Goal: Find contact information: Find contact information

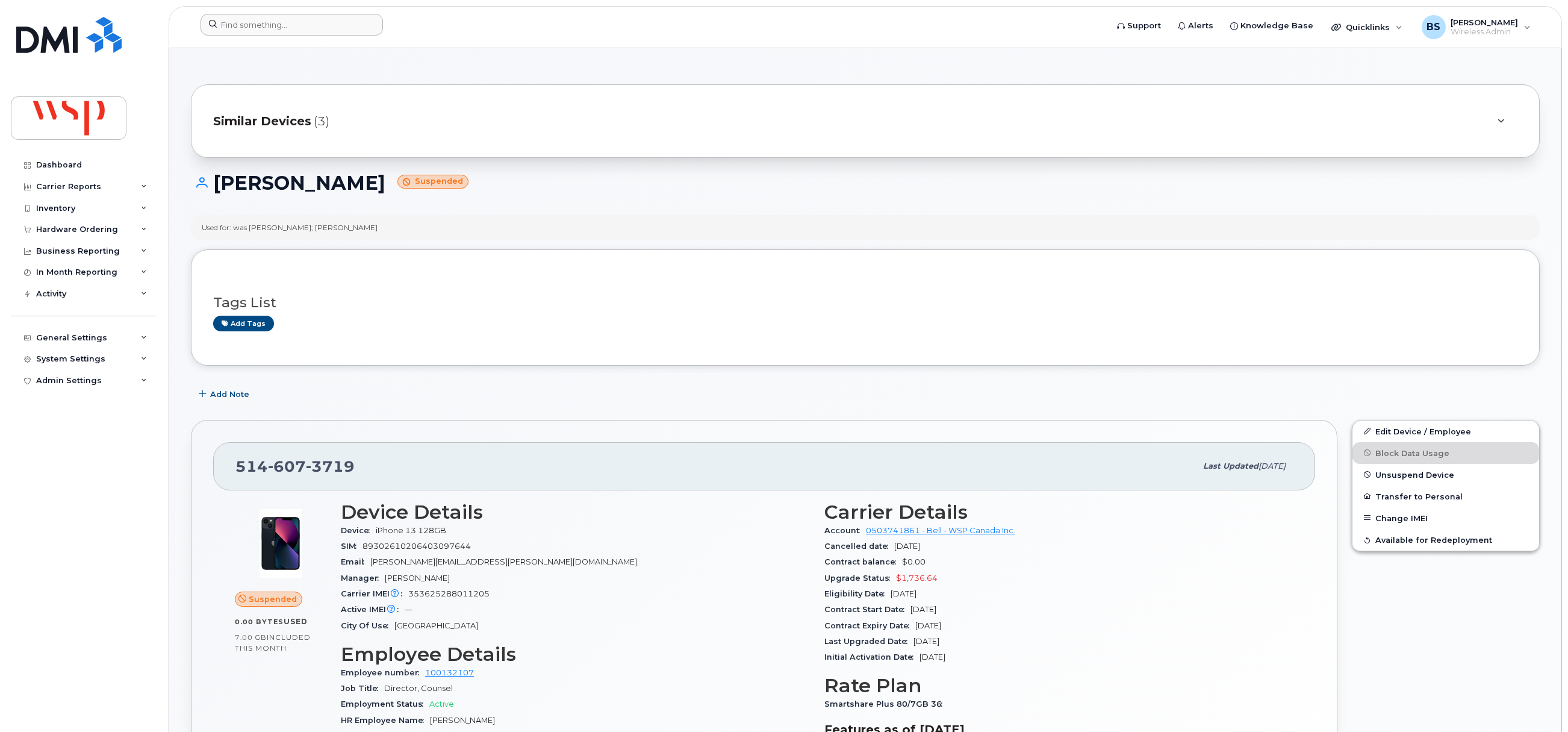
scroll to position [817, 0]
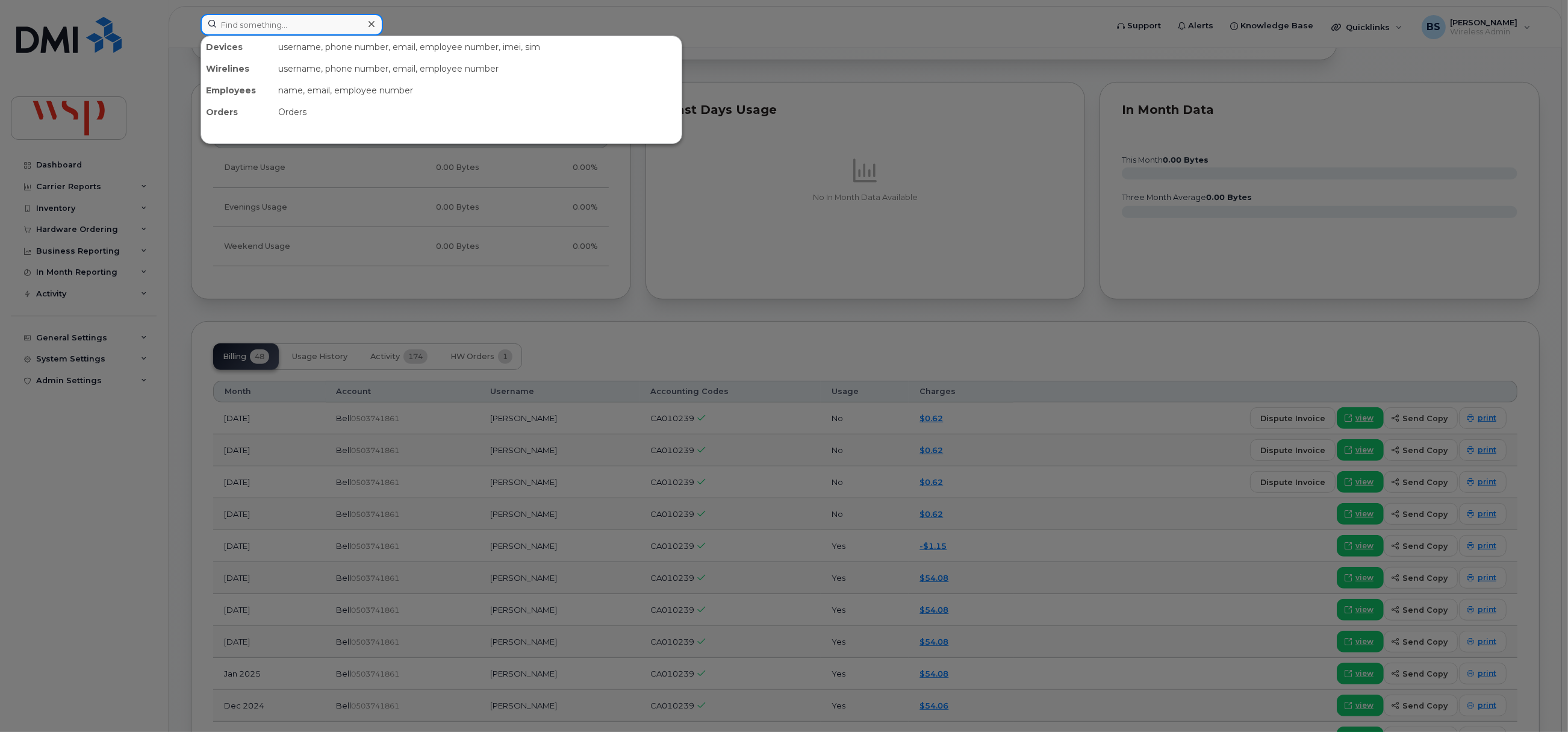
click at [250, 28] on input at bounding box center [292, 25] width 182 height 22
paste input "514-606-3447"
drag, startPoint x: 297, startPoint y: 22, endPoint x: 174, endPoint y: 25, distance: 123.0
click at [191, 25] on div "514-606-3447 Devices Jean Morrisseau 514-606-3447 active -" at bounding box center [649, 27] width 918 height 26
paste input "2363357433"
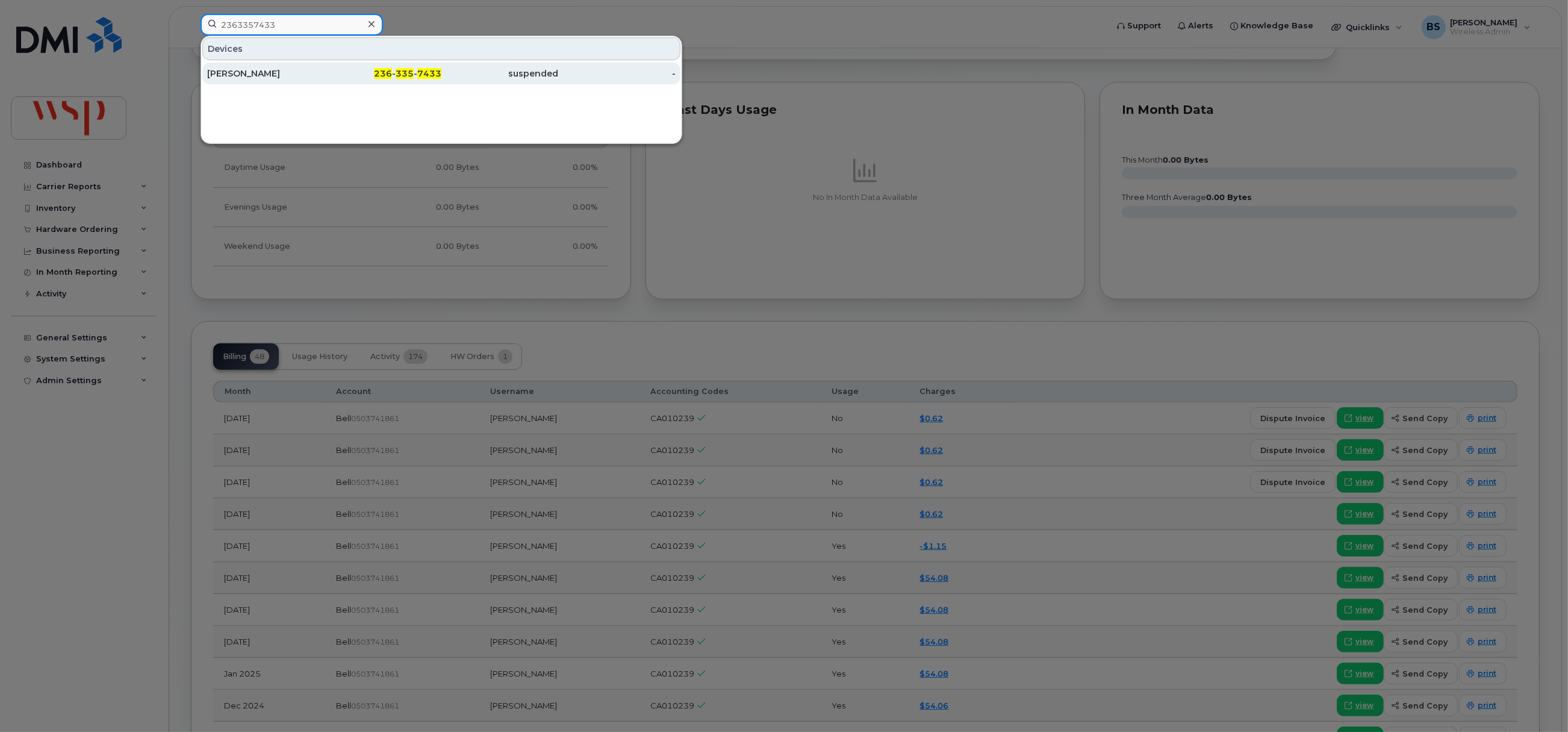
type input "2363357433"
click at [237, 73] on div "[PERSON_NAME]" at bounding box center [266, 74] width 117 height 12
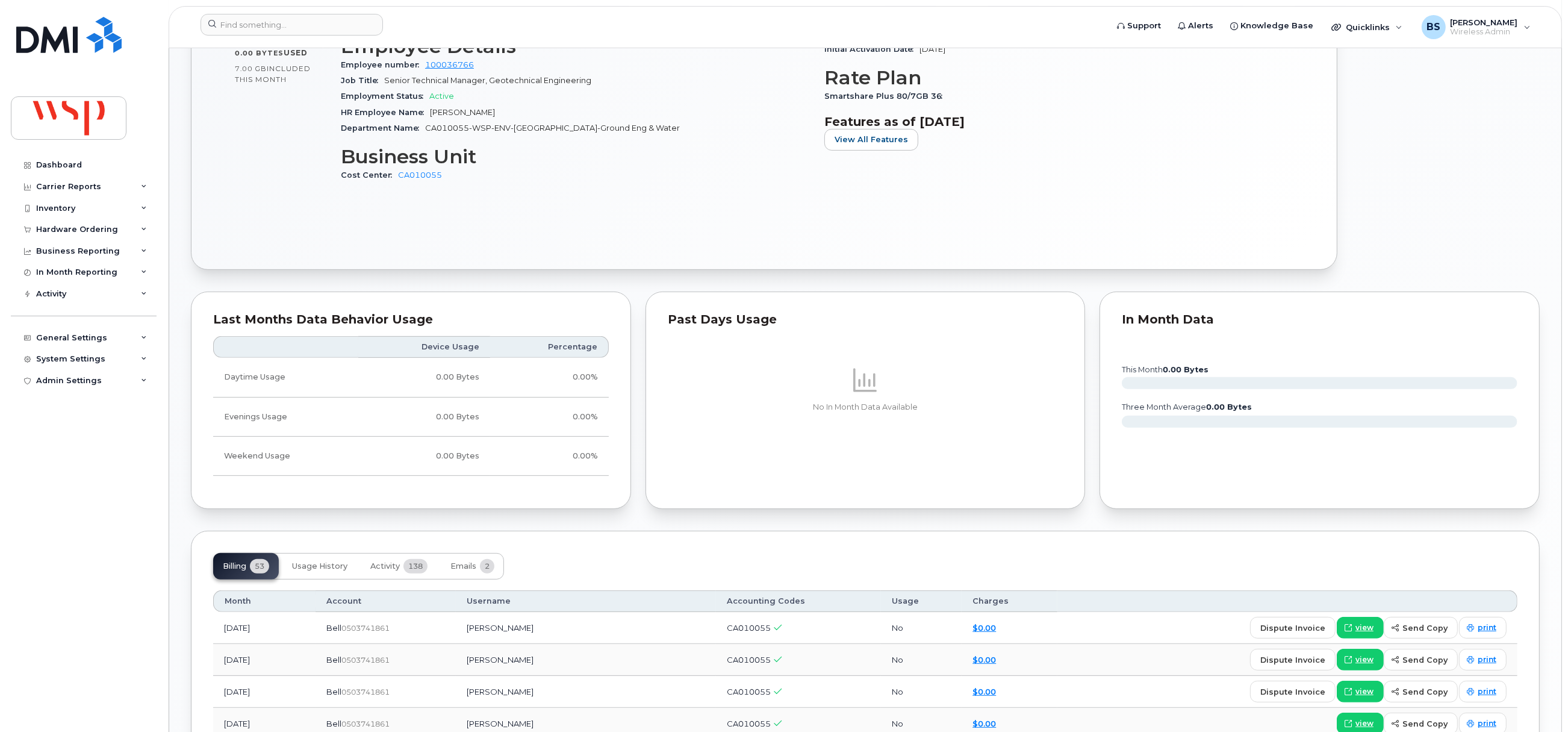
scroll to position [903, 0]
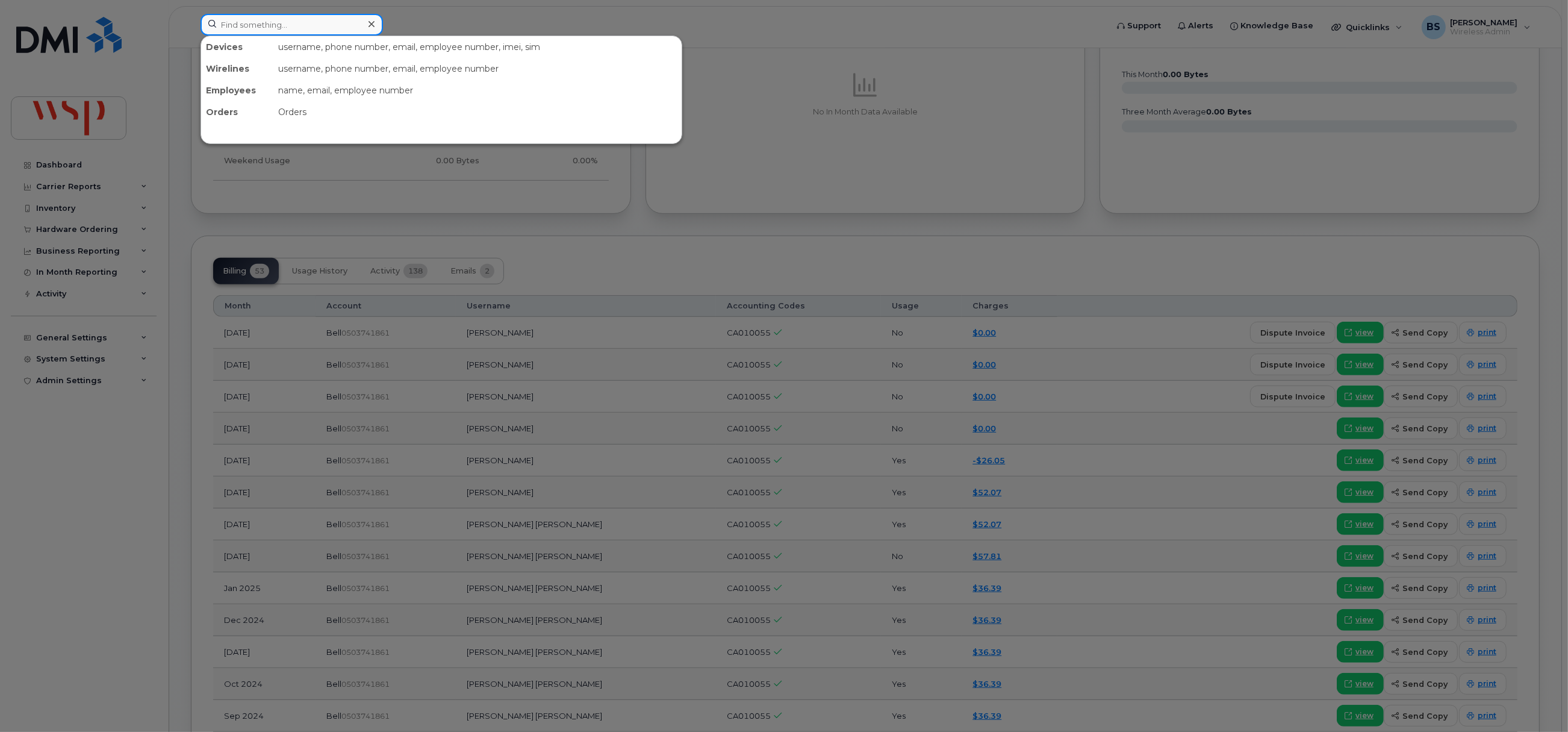
drag, startPoint x: 330, startPoint y: 21, endPoint x: 324, endPoint y: 28, distance: 9.2
click at [328, 22] on input at bounding box center [292, 25] width 182 height 22
paste input "[PHONE_NUMBER]."
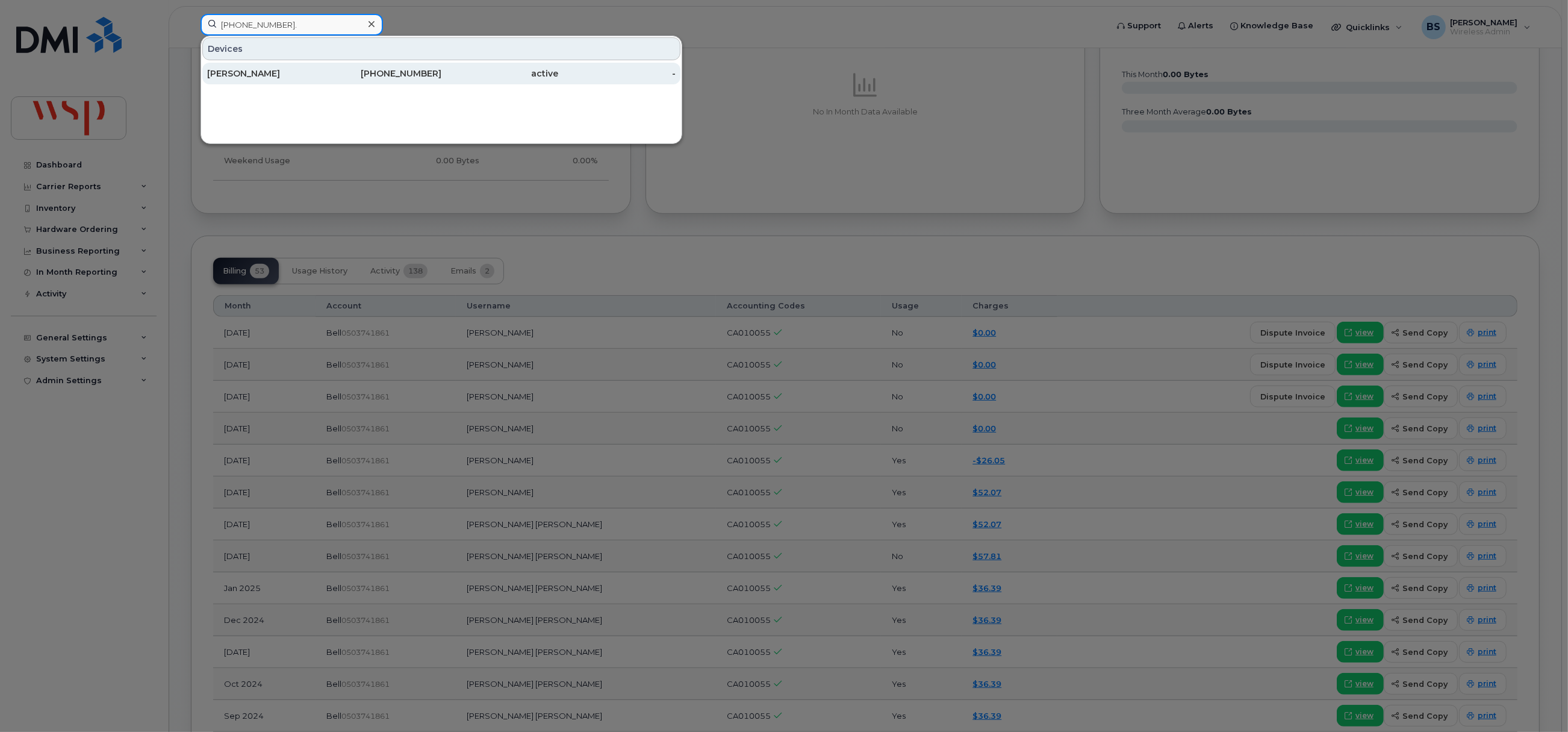
type input "[PHONE_NUMBER]."
drag, startPoint x: 248, startPoint y: 74, endPoint x: 303, endPoint y: 112, distance: 66.9
click at [250, 72] on div "[PERSON_NAME]" at bounding box center [266, 74] width 117 height 12
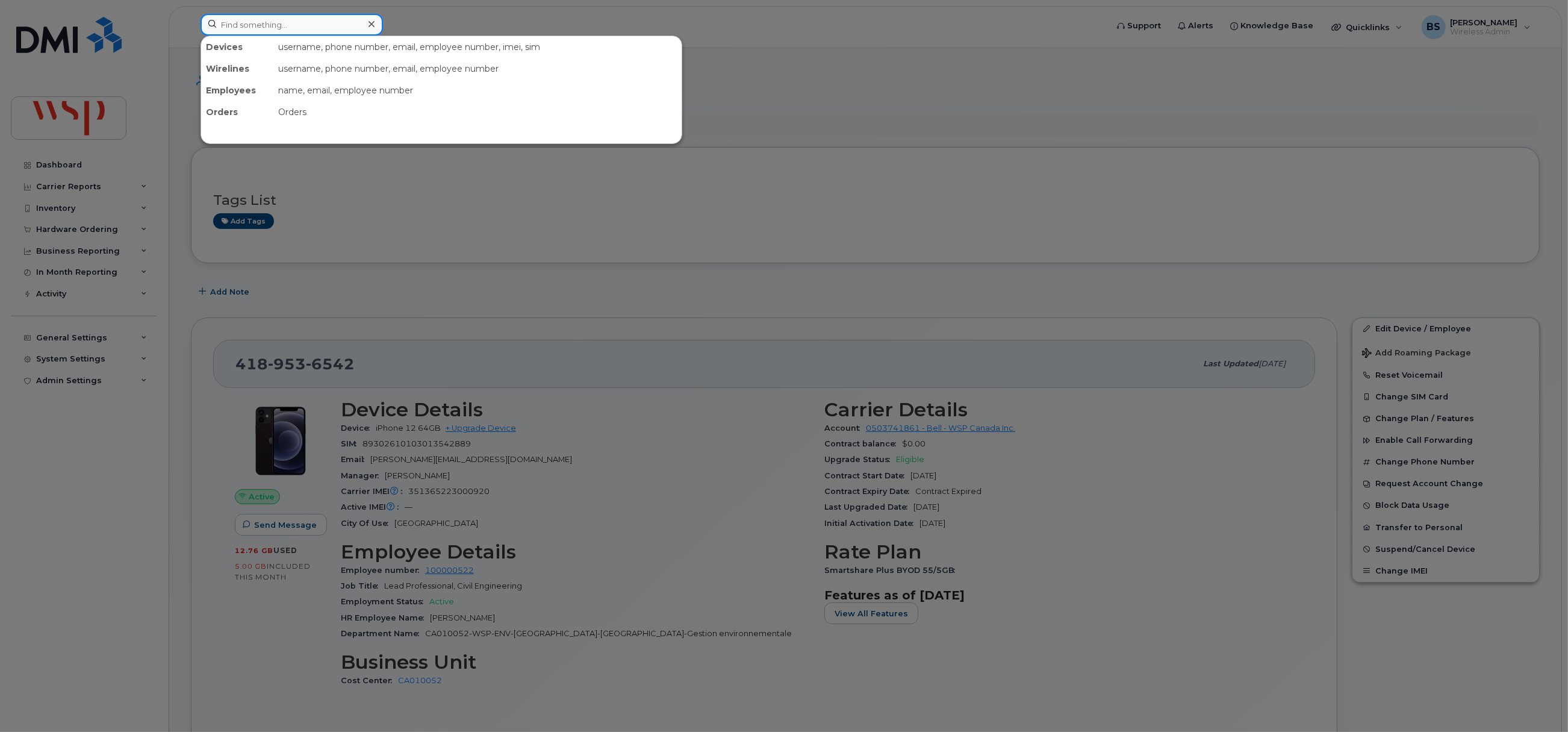
click at [281, 24] on input at bounding box center [292, 25] width 182 height 22
paste input "Rory Kerr"
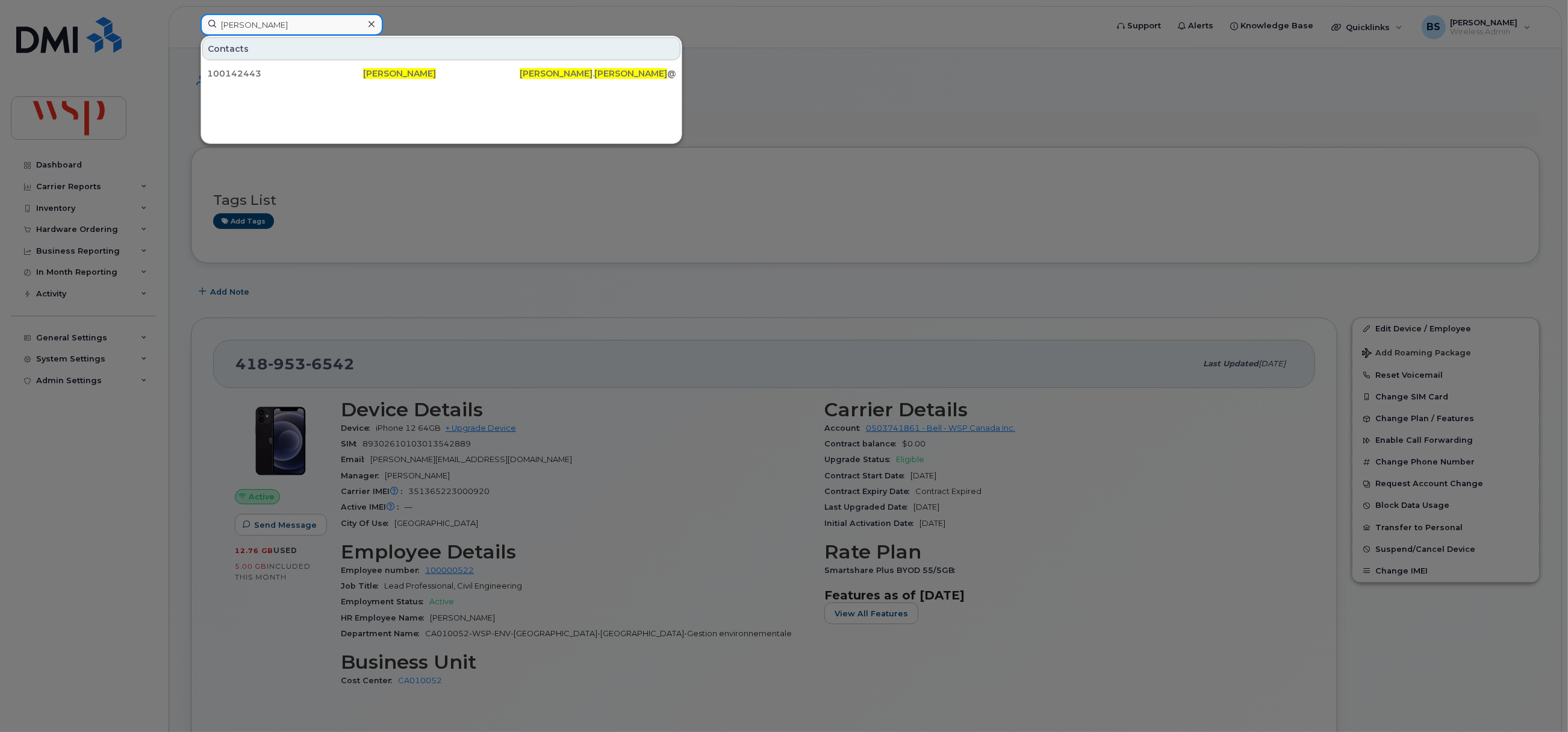
drag, startPoint x: 92, startPoint y: 27, endPoint x: 84, endPoint y: 27, distance: 8.0
click at [191, 27] on div "Rory Kerr Contacts 100142443 Rory Kerr Rory . Kerr @wsp.com" at bounding box center [649, 27] width 918 height 26
paste input "289 388 9133"
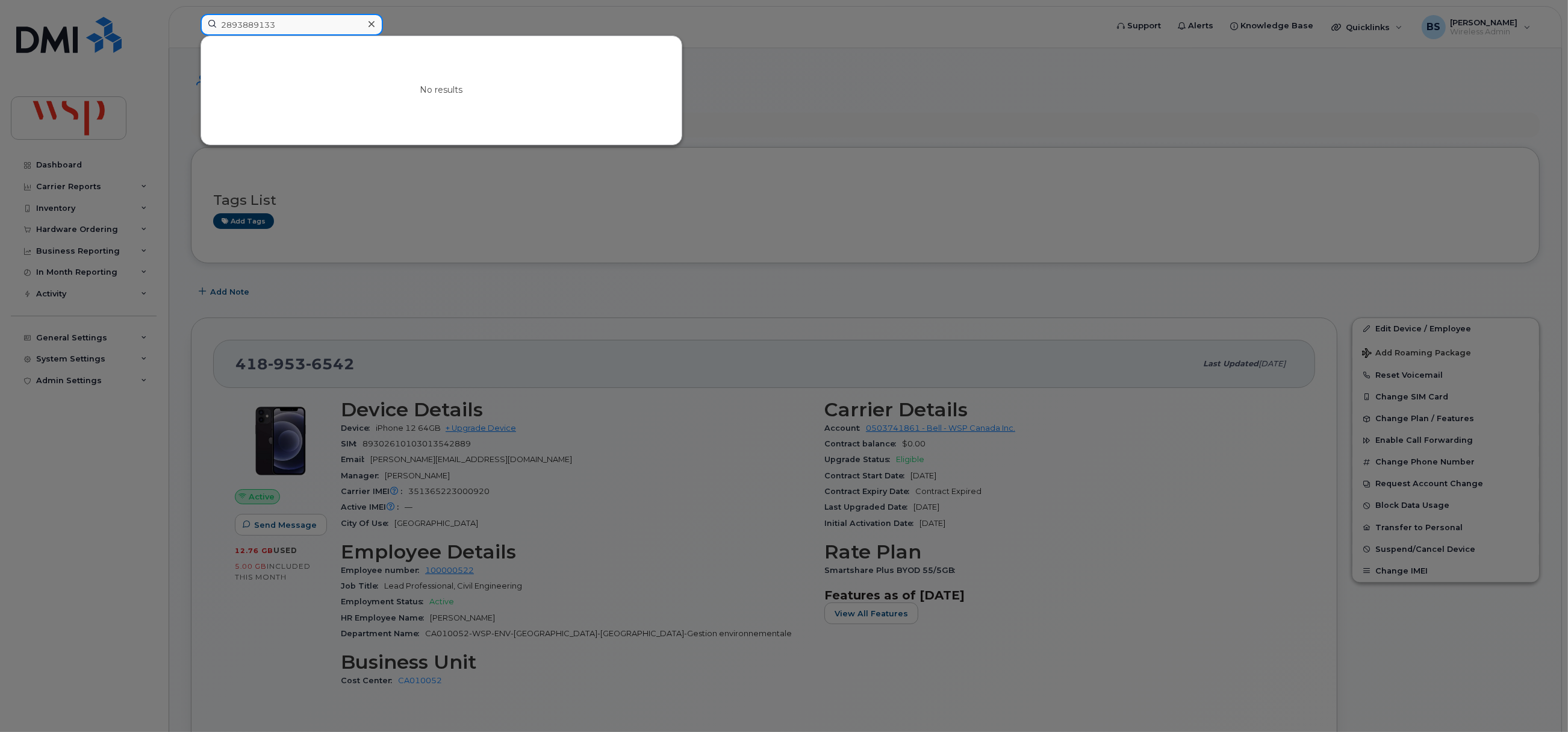
drag, startPoint x: 101, startPoint y: 20, endPoint x: 67, endPoint y: 20, distance: 34.0
click at [191, 20] on div "2893889133 No results" at bounding box center [649, 27] width 918 height 26
paste input "Kevin MacKenzie"
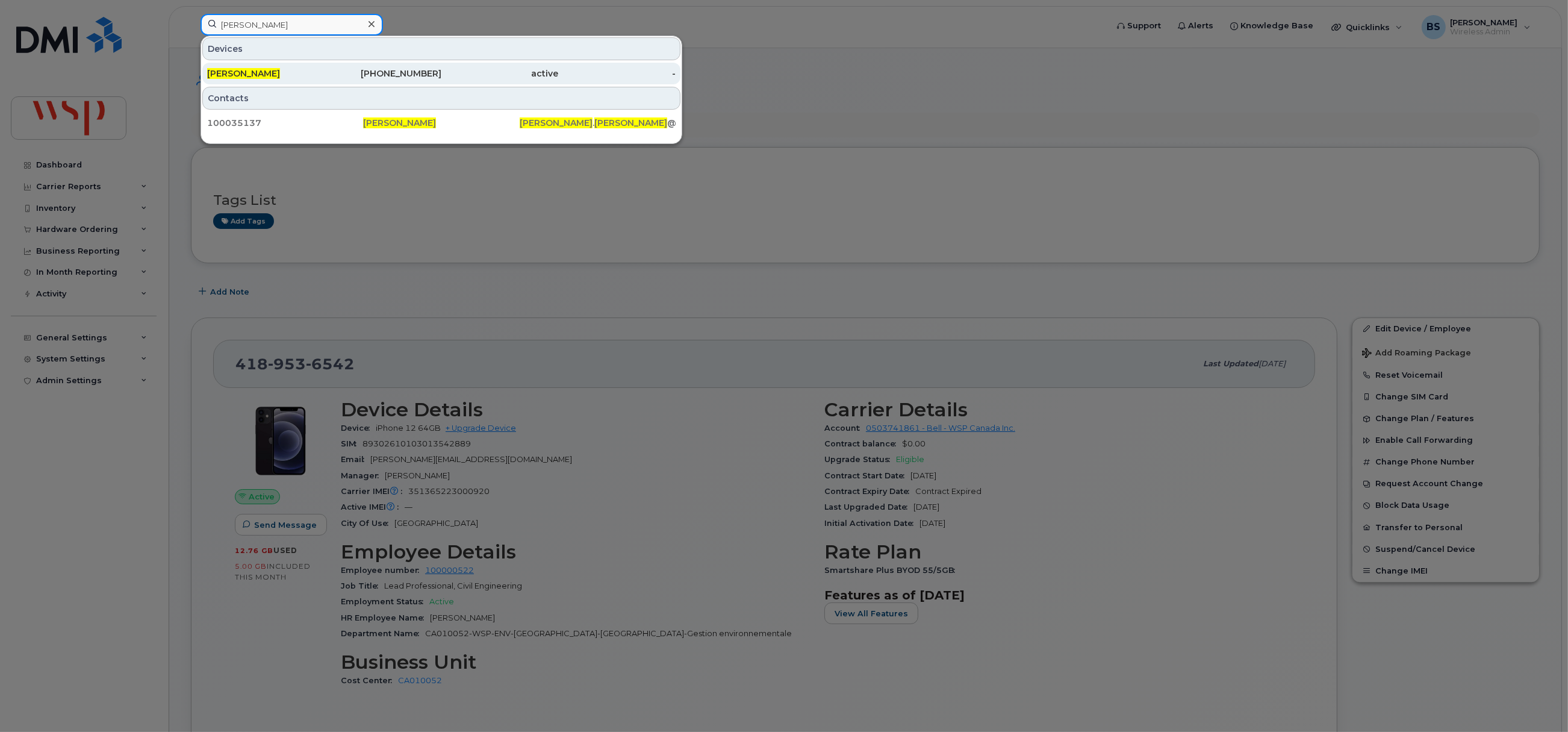
type input "Kevin MacKenzie"
click at [227, 72] on span "Kevin Mackenzie" at bounding box center [243, 74] width 73 height 11
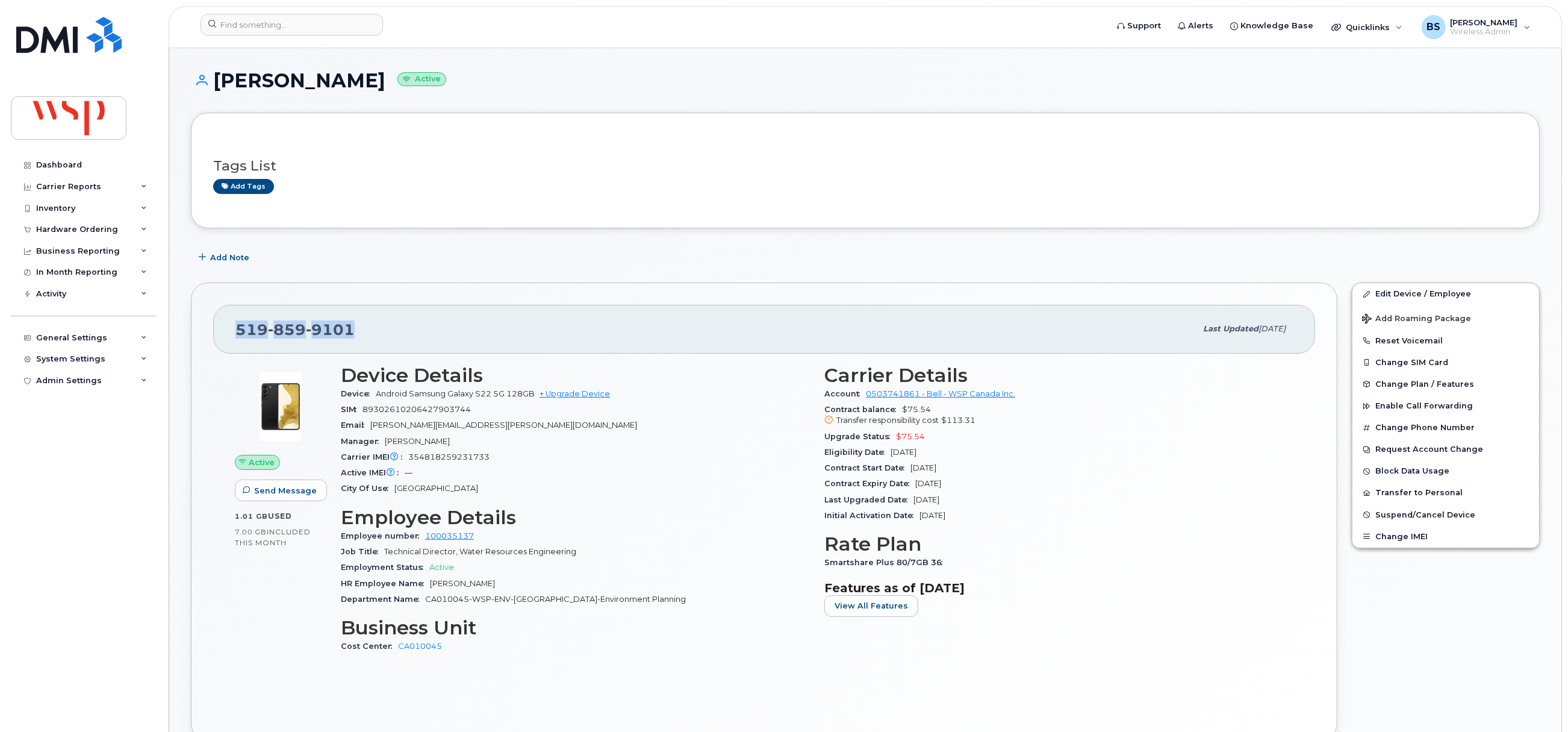
drag, startPoint x: 347, startPoint y: 324, endPoint x: 181, endPoint y: 352, distance: 168.3
click at [216, 324] on div "519 859 9101 Last updated Sep 09, 2025" at bounding box center [763, 329] width 1102 height 48
click at [287, 18] on input at bounding box center [292, 25] width 182 height 22
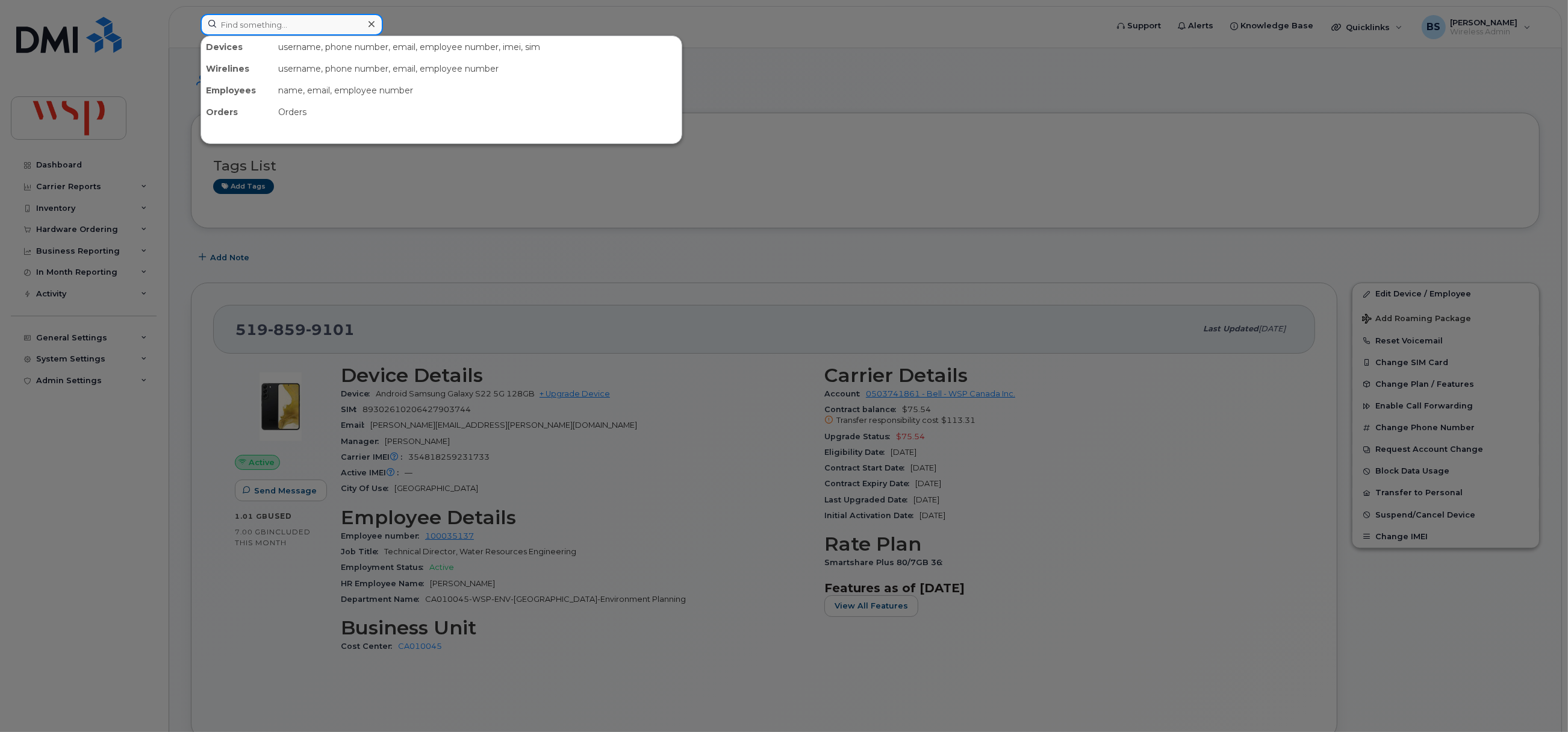
paste input "514 246-8182"
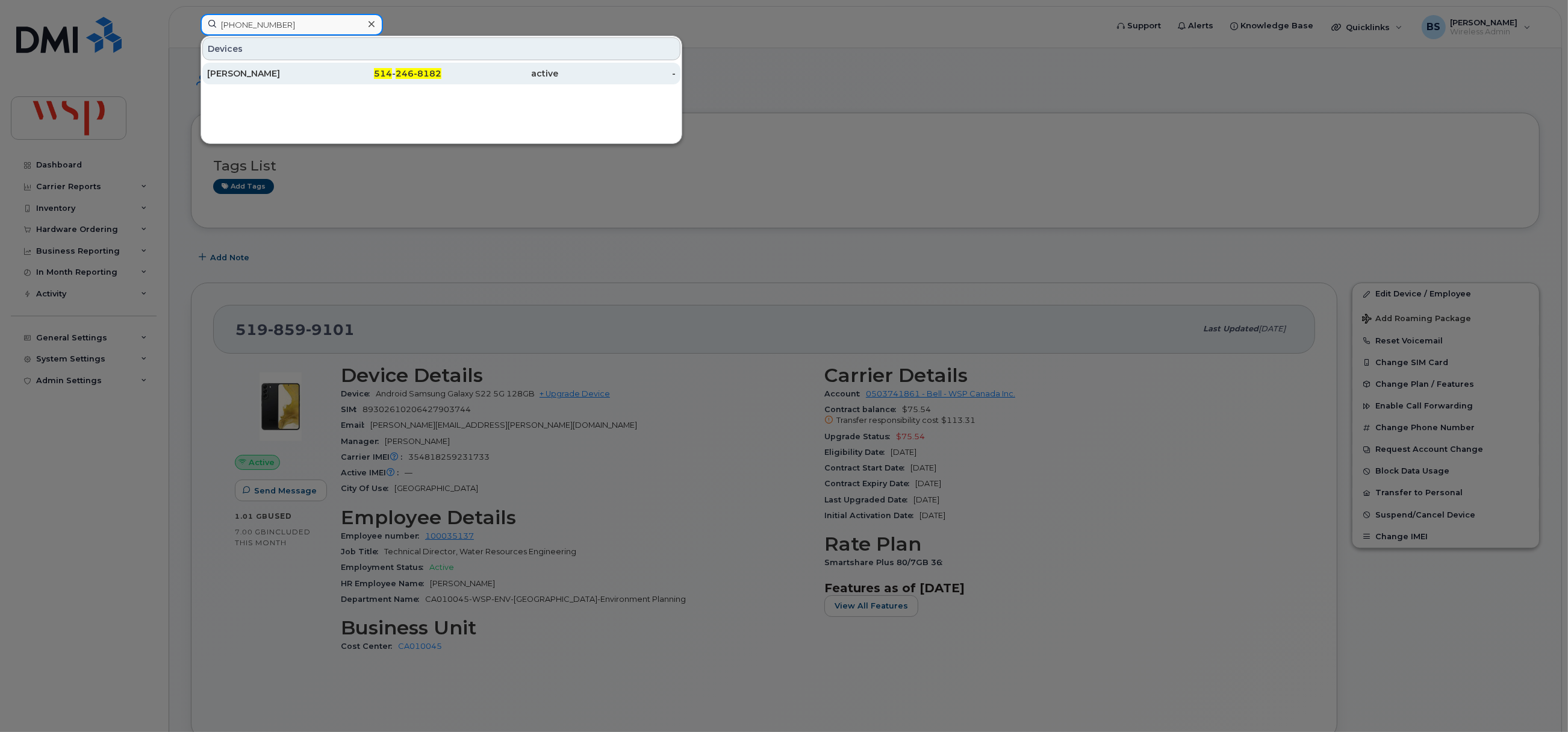
type input "514 246-8182"
click at [241, 74] on div "Martin Bigras" at bounding box center [266, 74] width 117 height 12
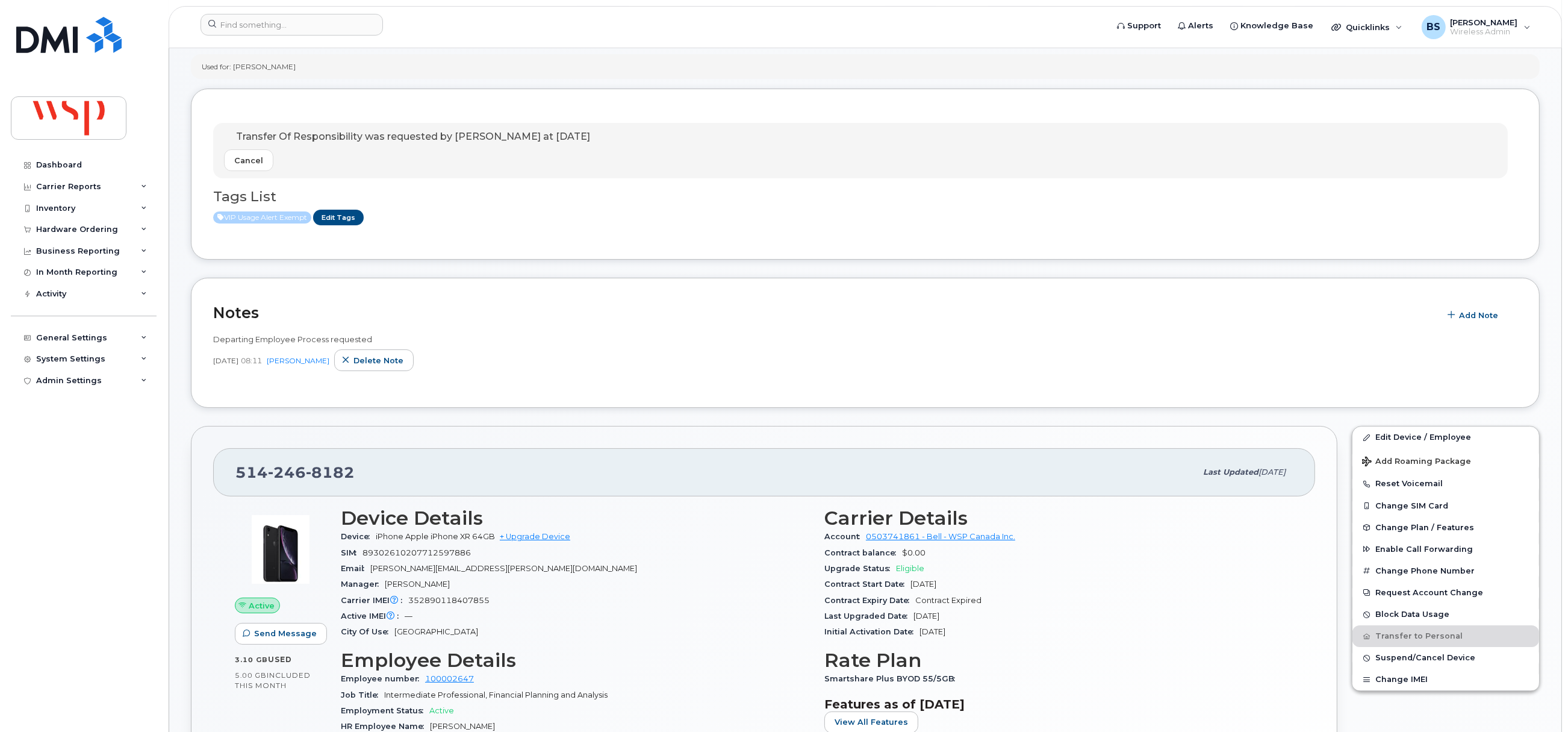
scroll to position [89, 0]
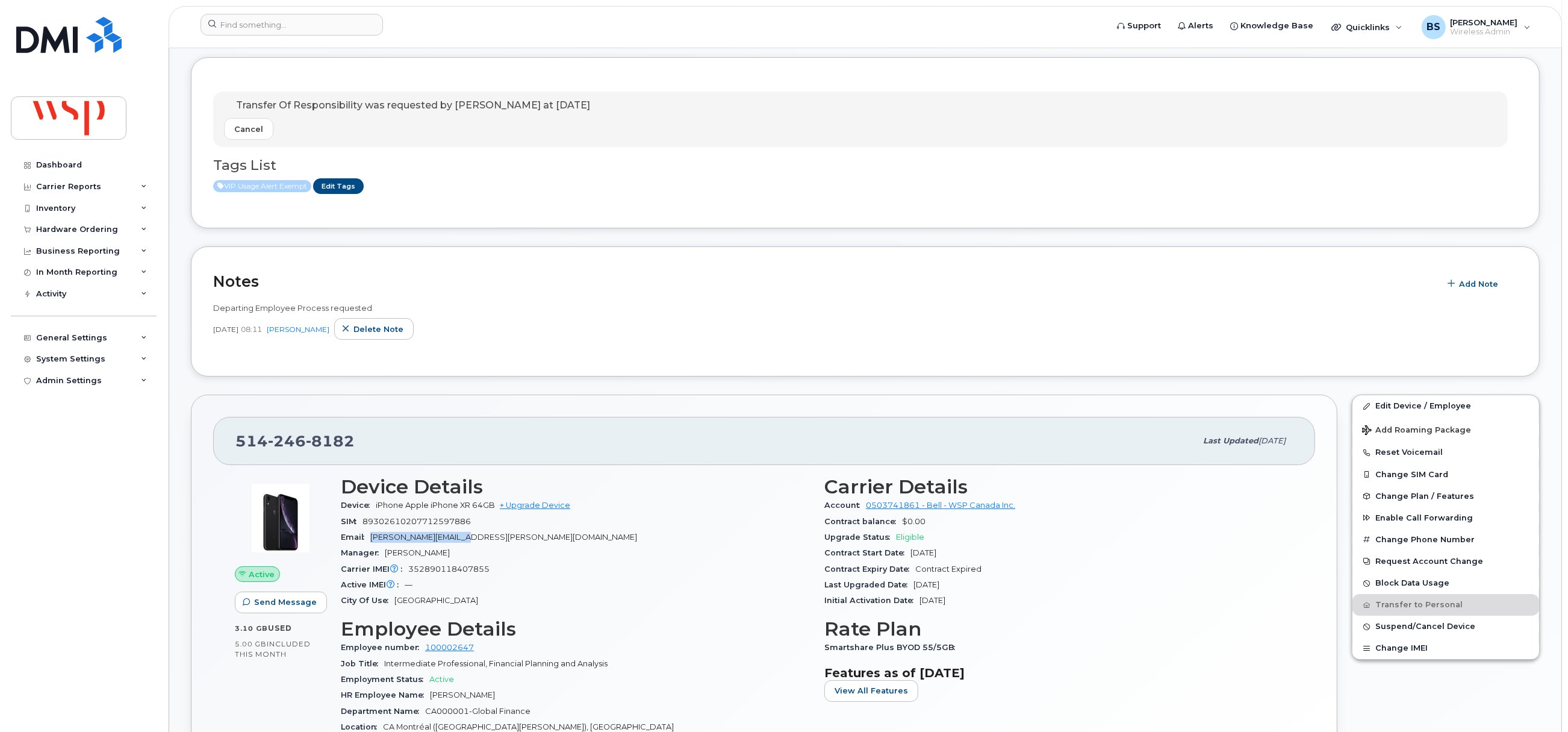
drag, startPoint x: 478, startPoint y: 539, endPoint x: 372, endPoint y: 540, distance: 106.0
click at [372, 540] on div "Email [PERSON_NAME][EMAIL_ADDRESS][PERSON_NAME][DOMAIN_NAME]" at bounding box center [575, 537] width 469 height 16
copy span "[PERSON_NAME][EMAIL_ADDRESS][PERSON_NAME][DOMAIN_NAME]"
drag, startPoint x: 441, startPoint y: 555, endPoint x: 382, endPoint y: 555, distance: 59.0
click at [382, 555] on div "Manager [PERSON_NAME]" at bounding box center [575, 553] width 469 height 16
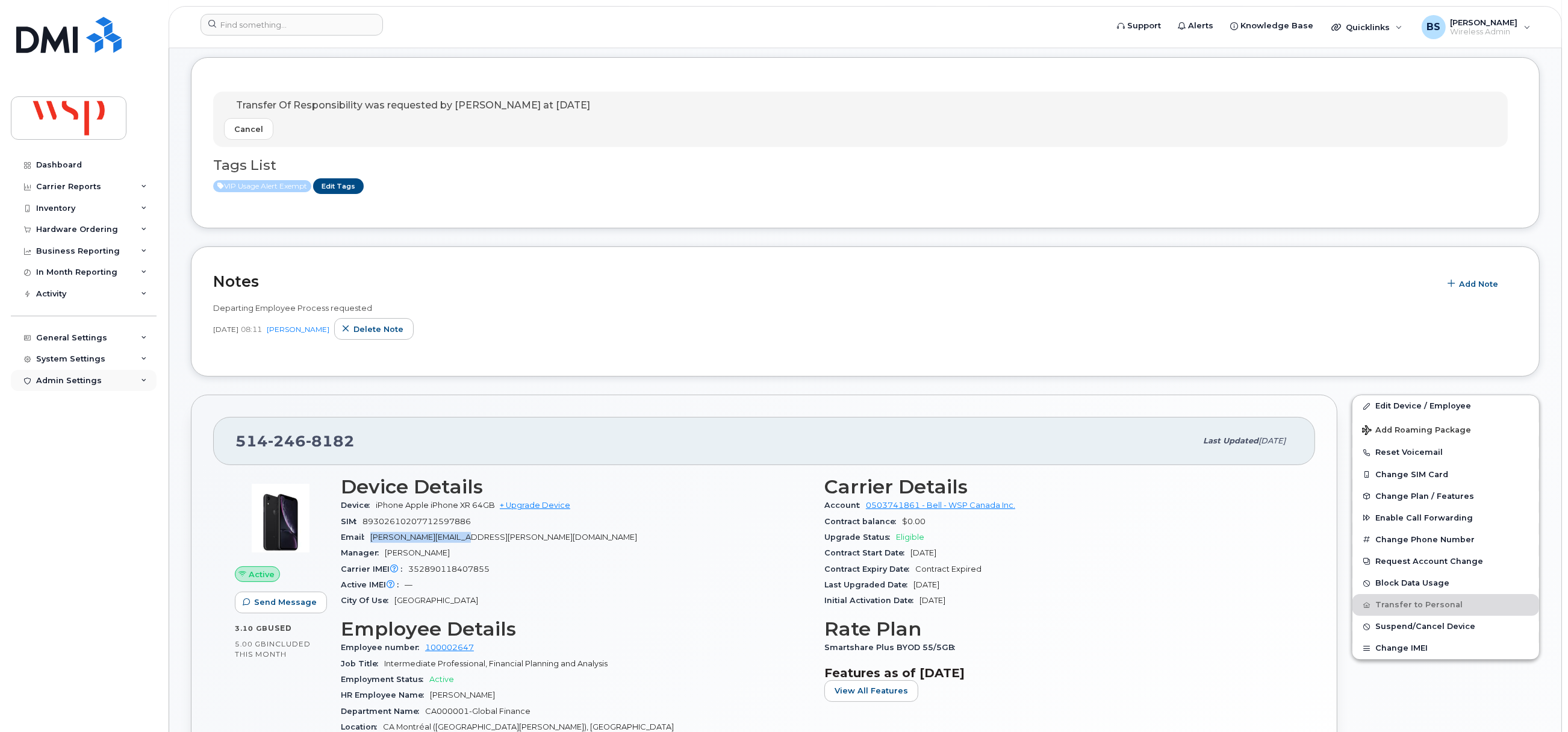
copy span "[PERSON_NAME]"
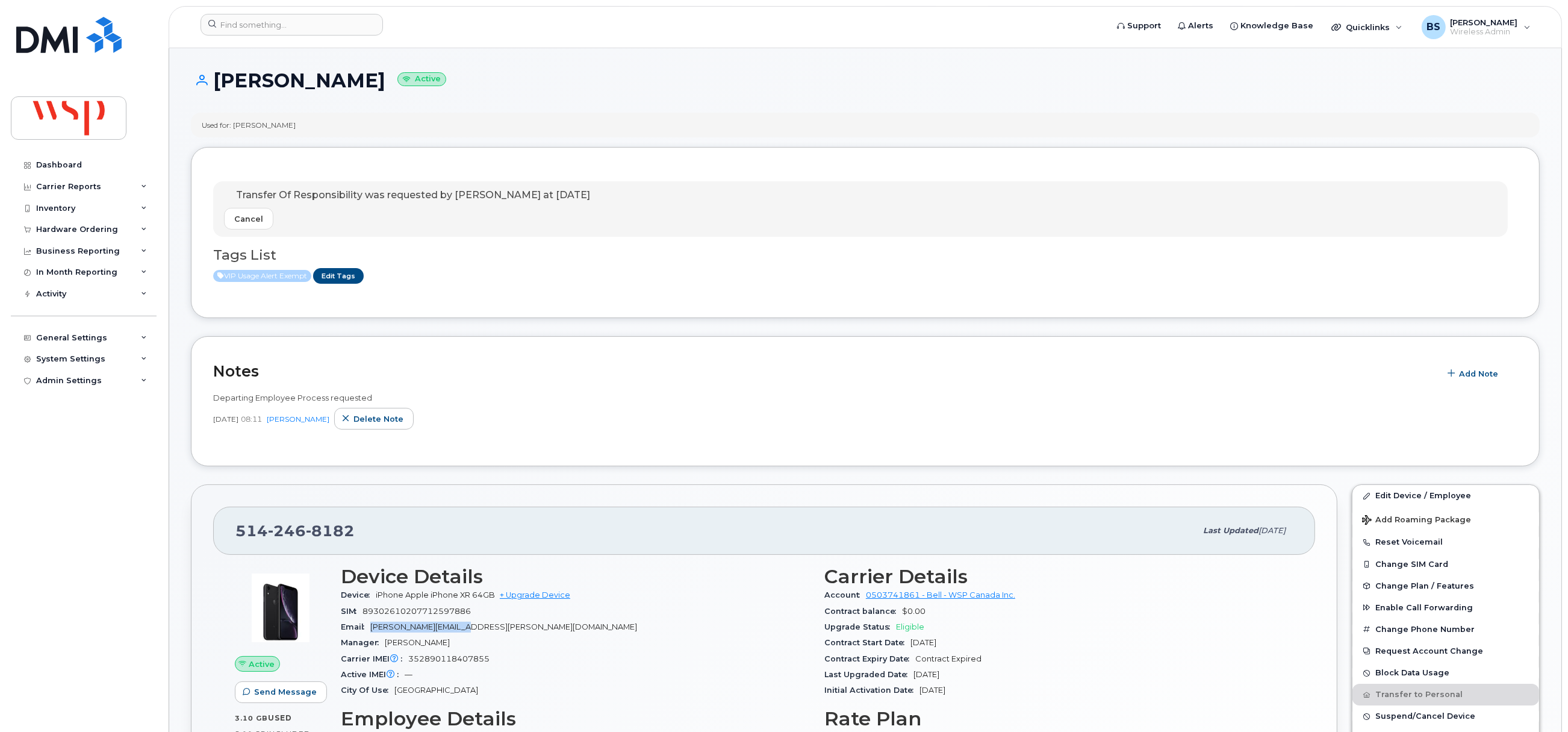
drag, startPoint x: 353, startPoint y: 76, endPoint x: 205, endPoint y: 71, distance: 148.1
click at [205, 71] on h1 "[PERSON_NAME] Active" at bounding box center [865, 81] width 1349 height 21
copy h1 "[PERSON_NAME]"
drag, startPoint x: 377, startPoint y: 537, endPoint x: 218, endPoint y: 544, distance: 159.2
click at [232, 541] on div "[PHONE_NUMBER] Last updated [DATE]" at bounding box center [763, 530] width 1102 height 48
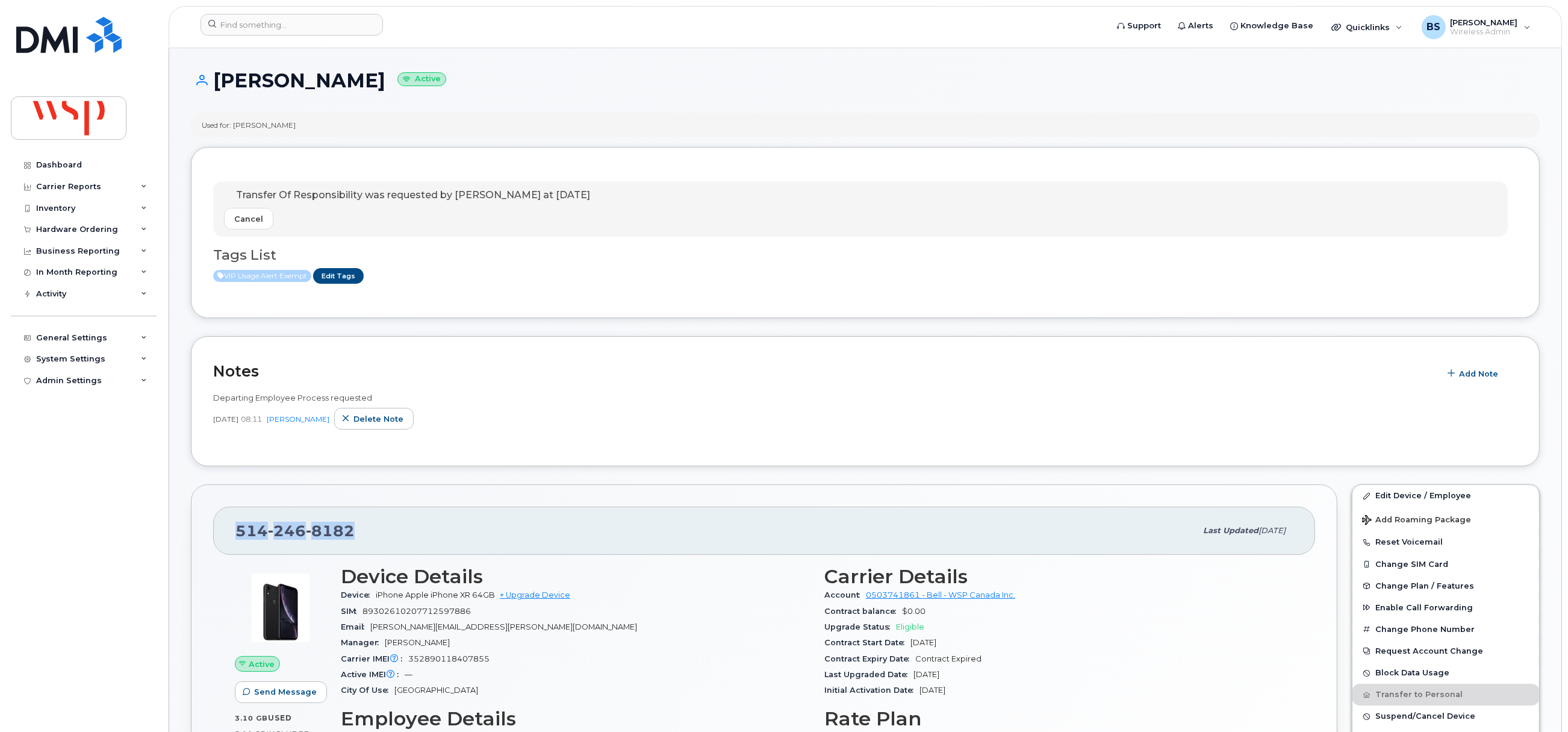
copy span "[PHONE_NUMBER]"
